Goal: Go to known website

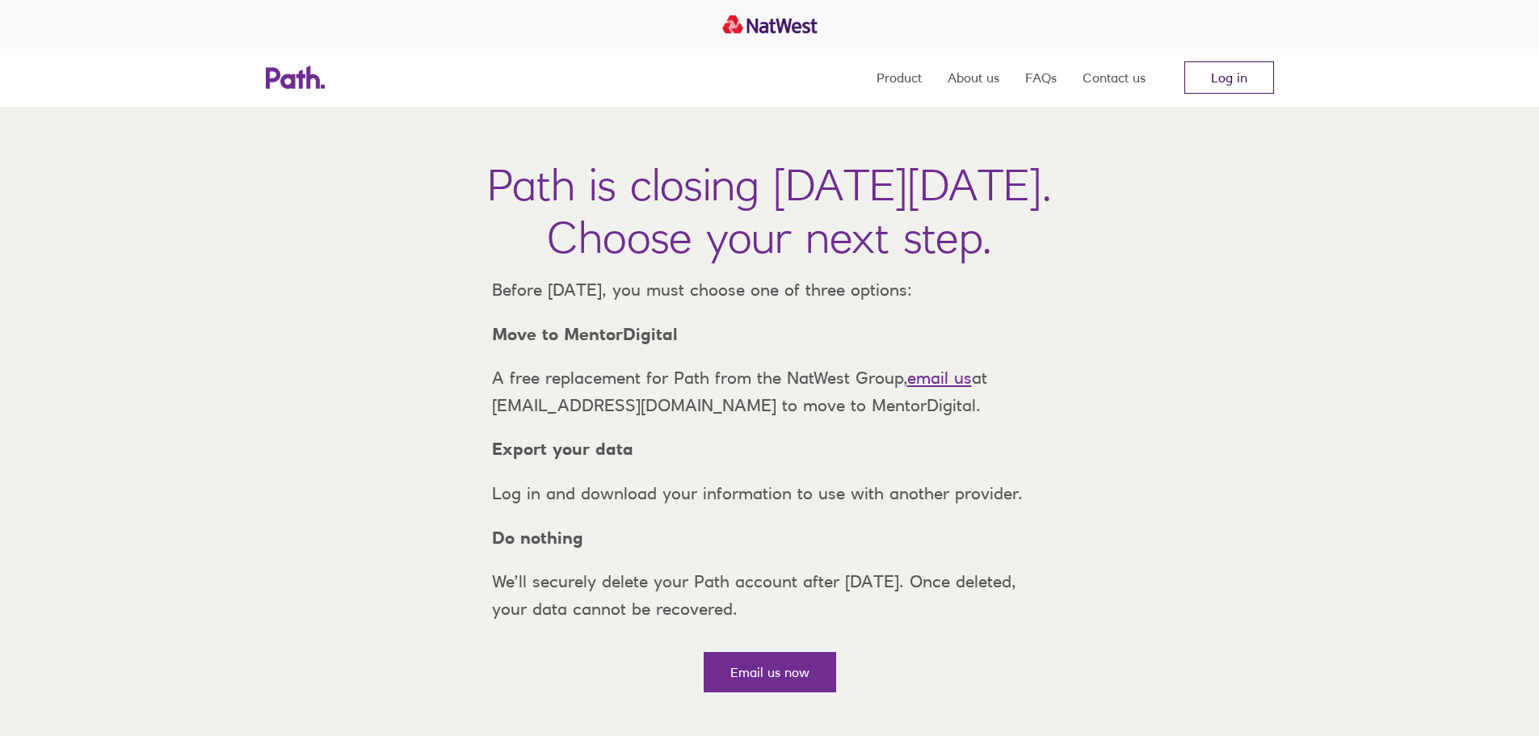
click at [1197, 69] on link "Log in" at bounding box center [1229, 77] width 90 height 32
